Goal: Task Accomplishment & Management: Manage account settings

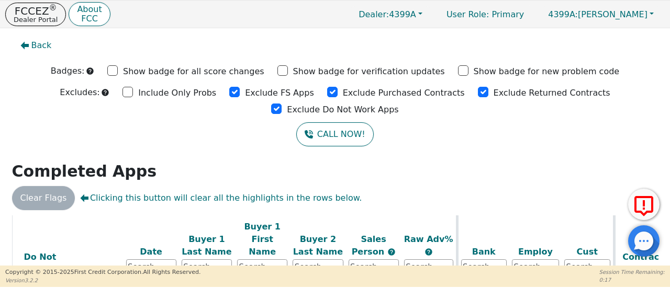
click at [229, 89] on input "Exclude FS Apps" at bounding box center [234, 92] width 10 height 10
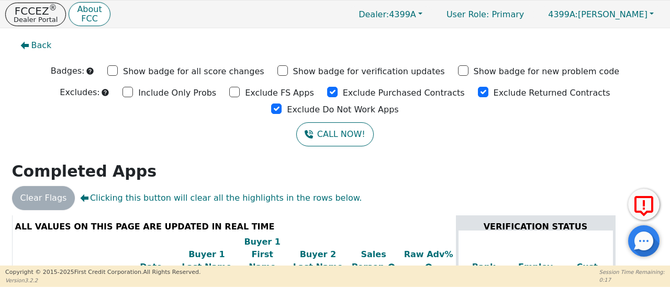
click at [229, 89] on input "Exclude FS Apps" at bounding box center [234, 92] width 10 height 10
checkbox input "true"
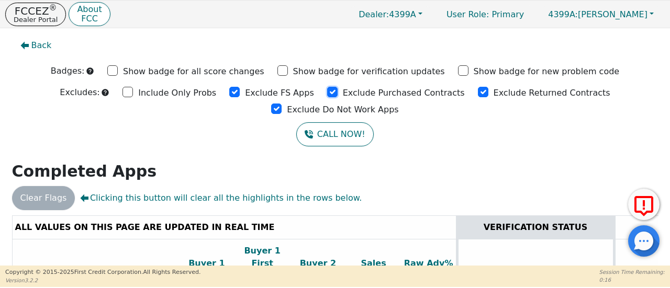
click at [327, 93] on input "Exclude Purchased Contracts" at bounding box center [332, 92] width 10 height 10
checkbox input "true"
click at [478, 90] on input "Exclude Returned Contracts" at bounding box center [483, 92] width 10 height 10
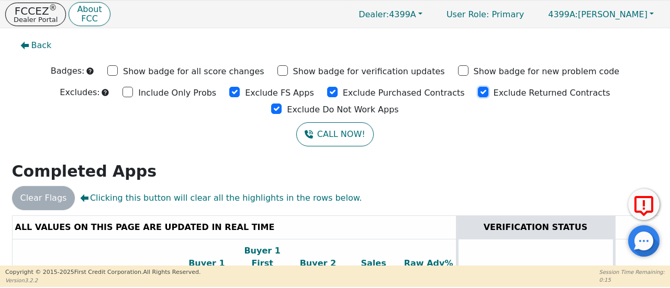
checkbox input "true"
click at [398, 101] on div "Exclude Do Not Work Apps" at bounding box center [334, 109] width 127 height 16
click at [282, 104] on input "Exclude Do Not Work Apps" at bounding box center [276, 109] width 10 height 10
checkbox input "true"
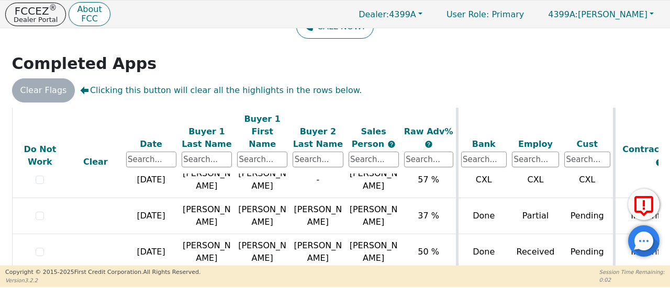
scroll to position [52, 0]
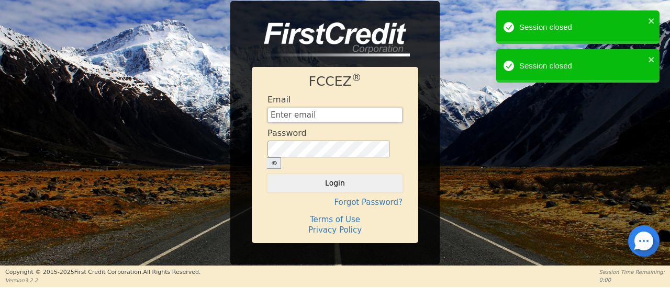
click at [339, 114] on input "text" at bounding box center [334, 116] width 135 height 16
type input "[EMAIL_ADDRESS][DOMAIN_NAME]"
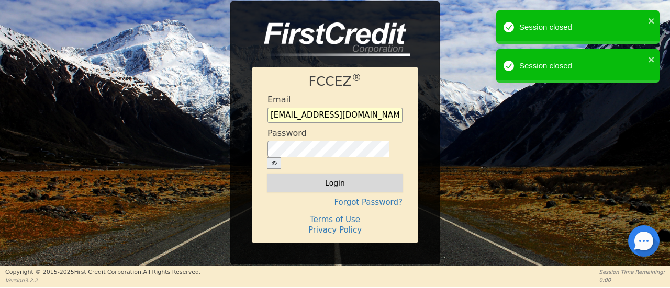
click at [343, 182] on button "Login" at bounding box center [334, 183] width 135 height 18
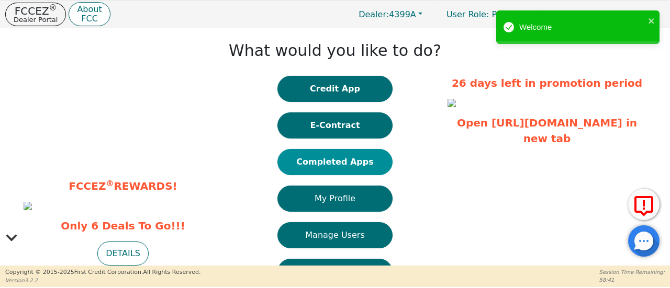
click at [356, 162] on button "Completed Apps" at bounding box center [334, 162] width 115 height 26
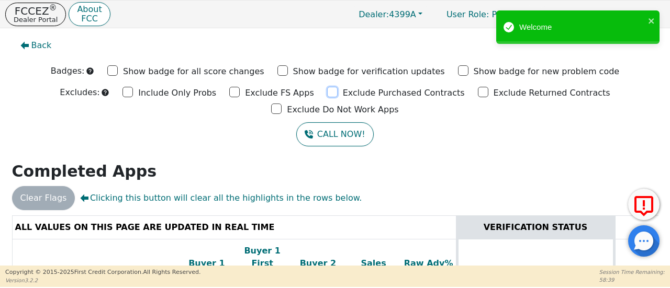
click at [327, 94] on input "Exclude Purchased Contracts" at bounding box center [332, 92] width 10 height 10
checkbox input "true"
click at [478, 92] on input "Exclude Returned Contracts" at bounding box center [483, 92] width 10 height 10
checkbox input "true"
click at [282, 104] on input "Exclude Do Not Work Apps" at bounding box center [276, 109] width 10 height 10
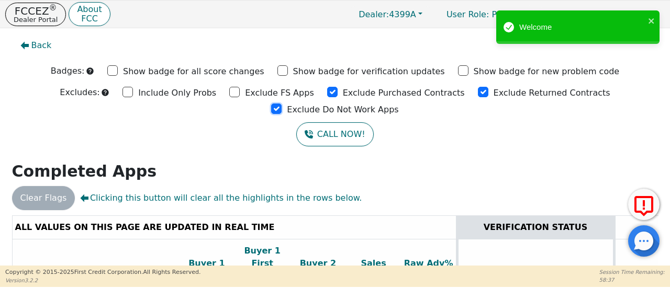
checkbox input "true"
click at [229, 92] on input "Exclude FS Apps" at bounding box center [234, 92] width 10 height 10
checkbox input "true"
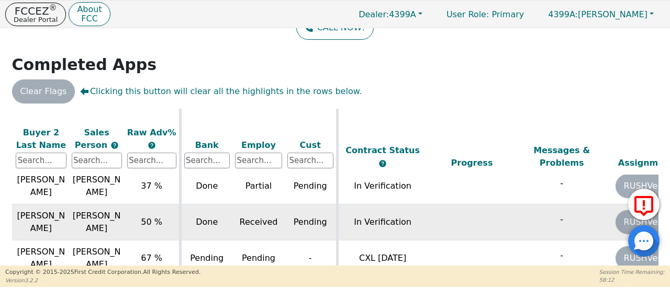
scroll to position [108, 0]
